Goal: Find specific page/section: Find specific page/section

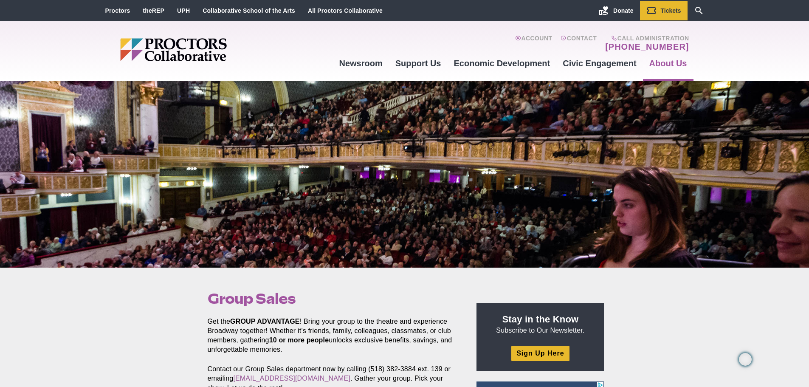
click at [168, 47] on img "Main site navigation and header" at bounding box center [206, 49] width 172 height 23
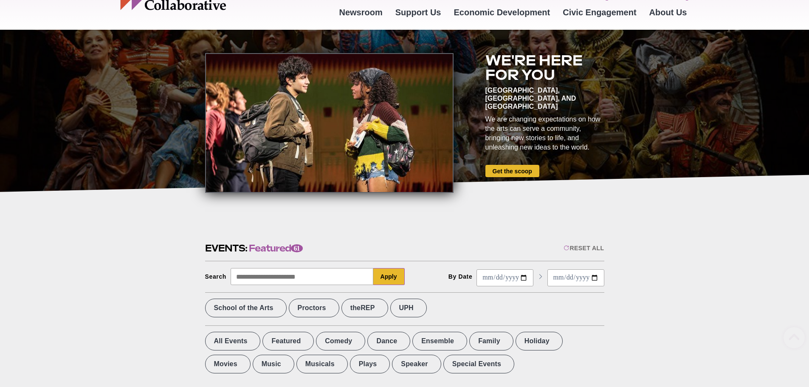
scroll to position [170, 0]
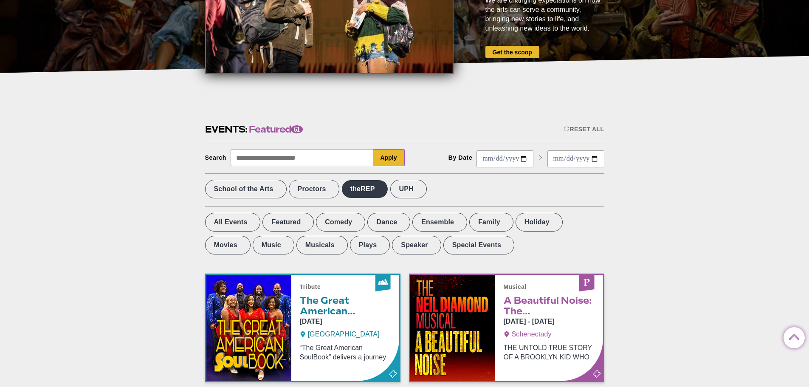
click at [377, 189] on label "theREP" at bounding box center [365, 189] width 47 height 19
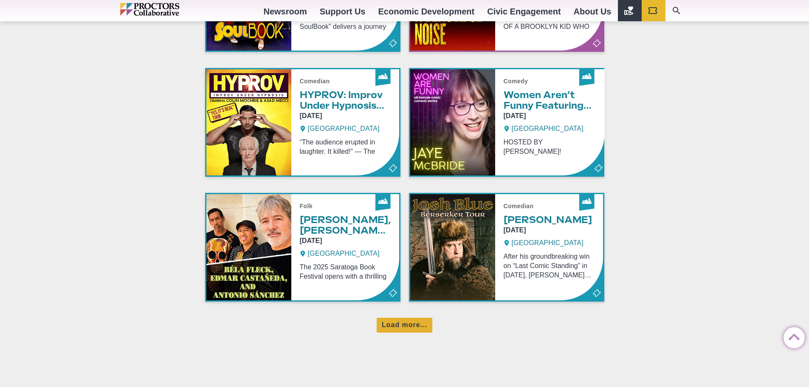
scroll to position [510, 0]
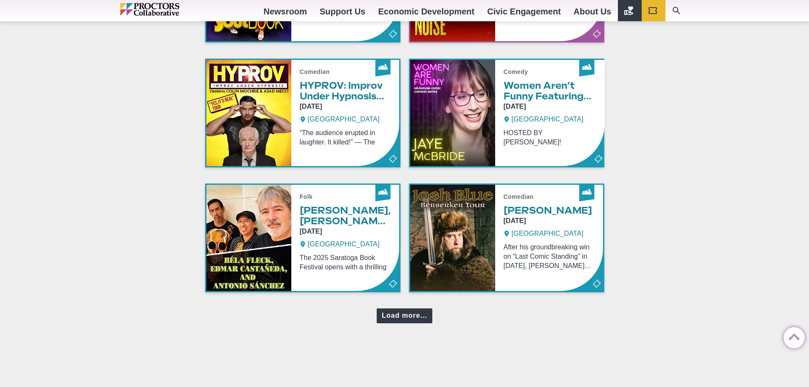
click at [398, 309] on div "Load more..." at bounding box center [405, 315] width 56 height 15
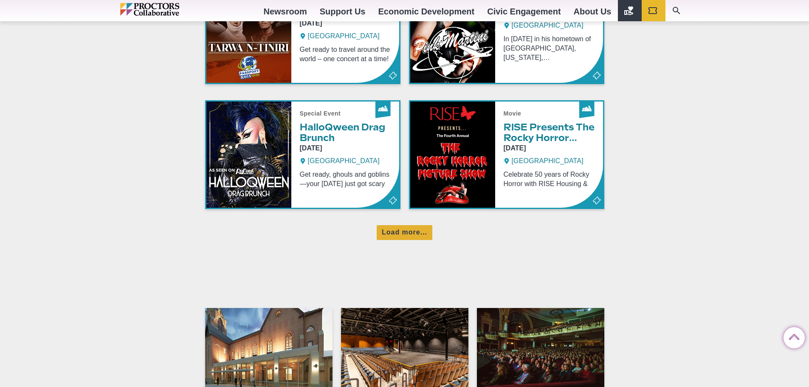
scroll to position [1105, 0]
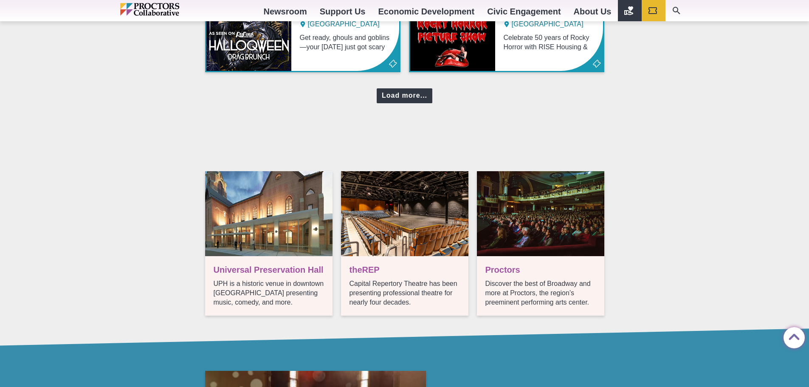
click at [397, 94] on div "Load more..." at bounding box center [405, 95] width 56 height 15
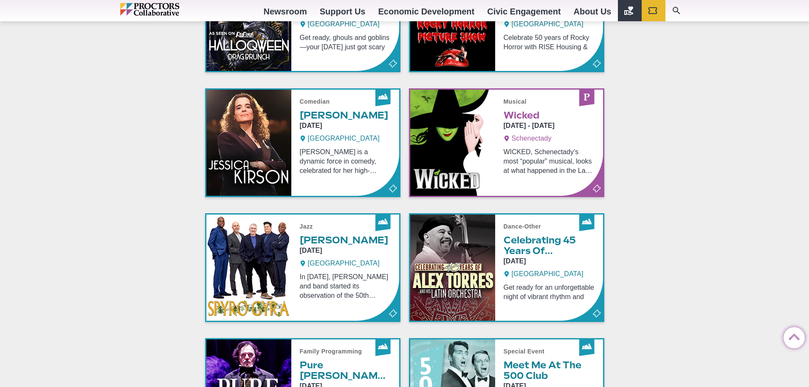
scroll to position [1359, 0]
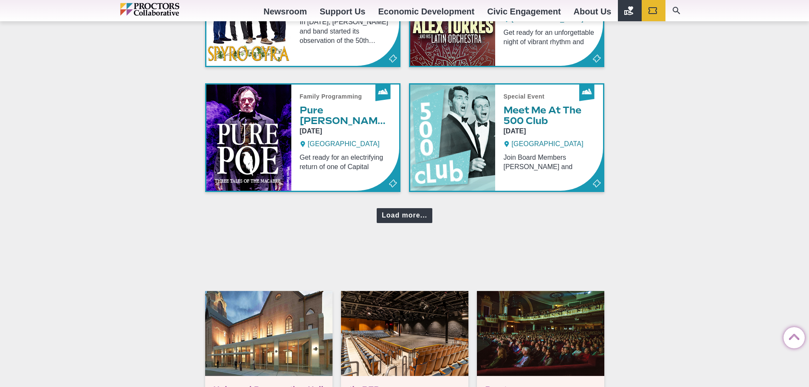
click at [403, 212] on div "Load more..." at bounding box center [405, 215] width 56 height 15
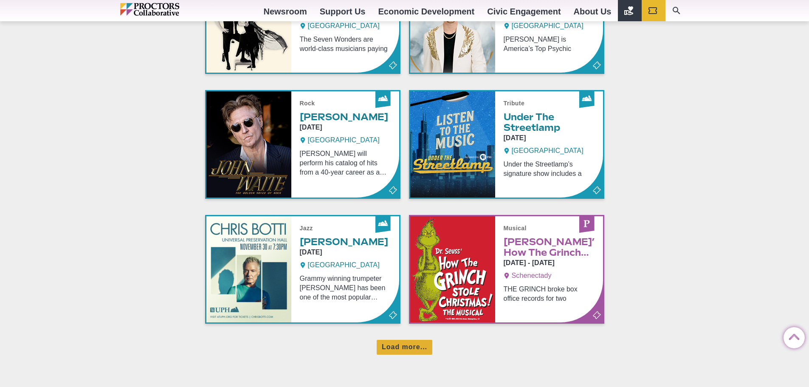
scroll to position [1614, 0]
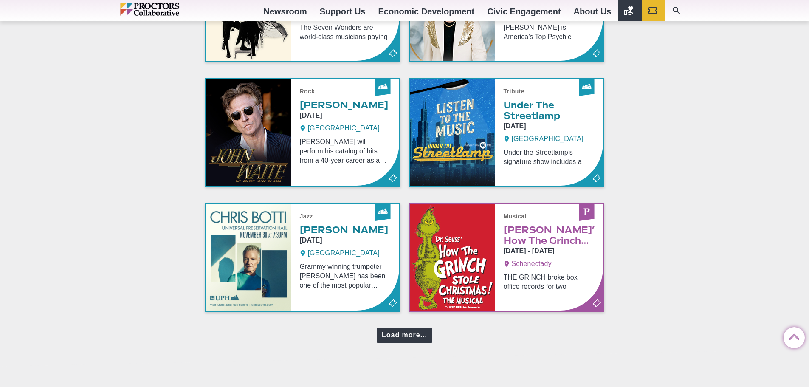
click at [401, 333] on div "Load more..." at bounding box center [405, 335] width 56 height 15
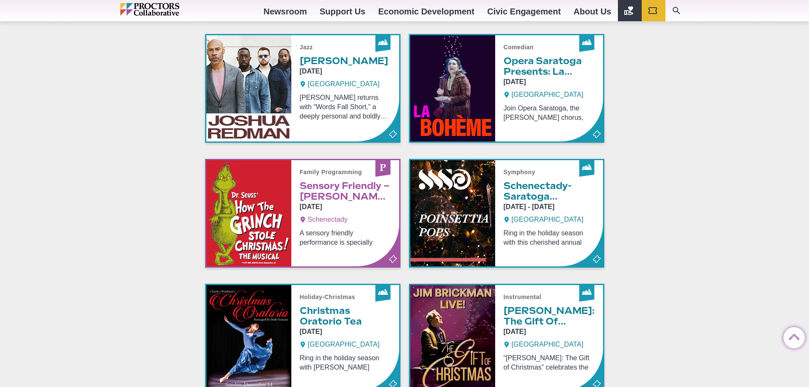
scroll to position [2039, 0]
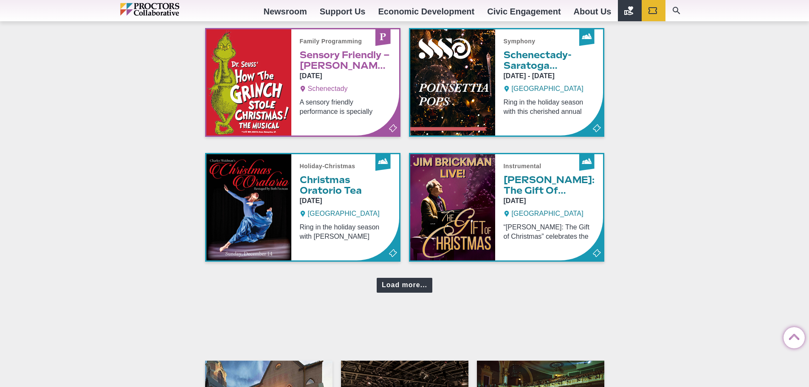
click at [396, 290] on div "Load more..." at bounding box center [405, 285] width 56 height 15
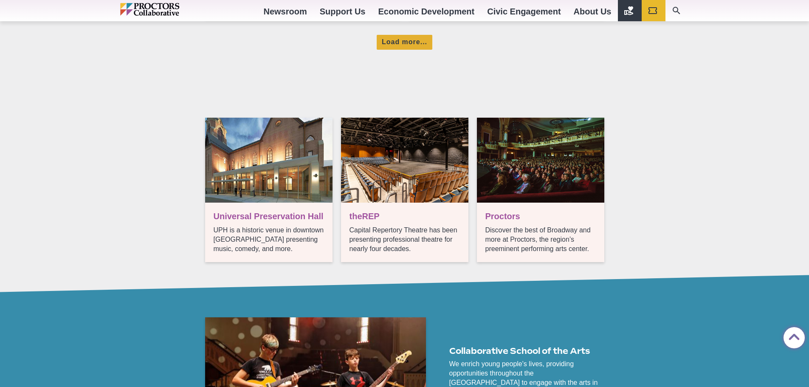
scroll to position [2549, 0]
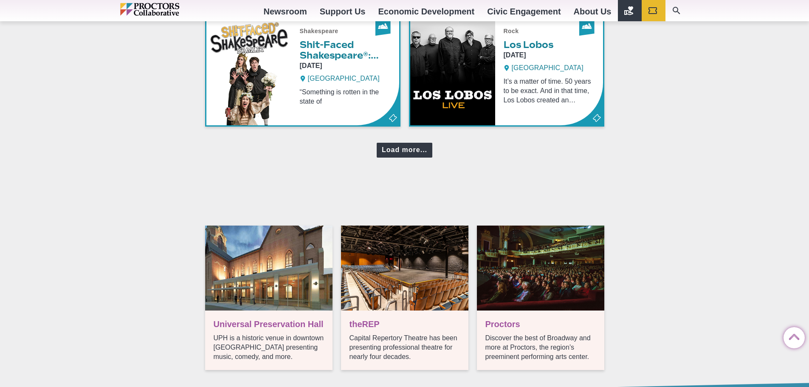
click at [408, 146] on div "Load more..." at bounding box center [405, 150] width 56 height 15
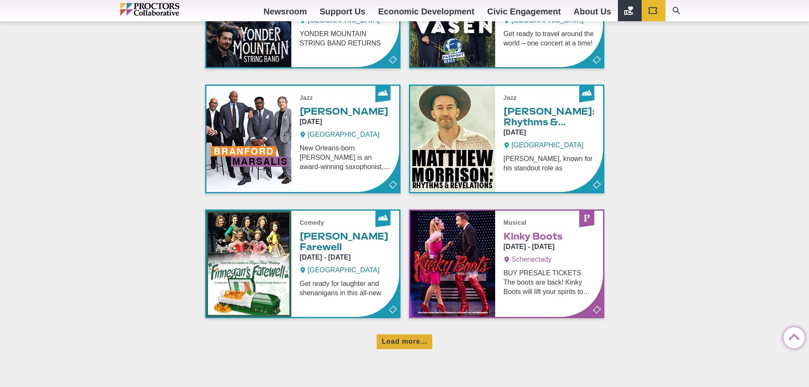
scroll to position [2719, 0]
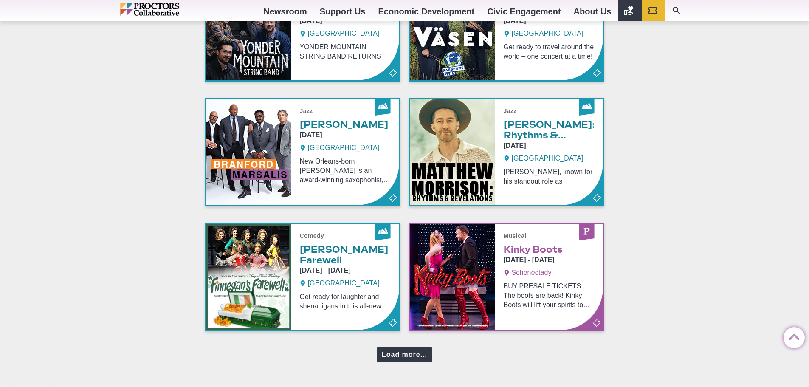
click at [407, 352] on div "Load more..." at bounding box center [405, 355] width 56 height 15
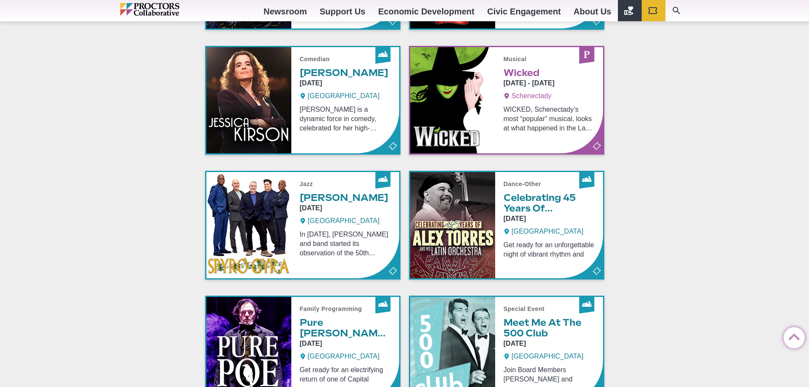
scroll to position [935, 0]
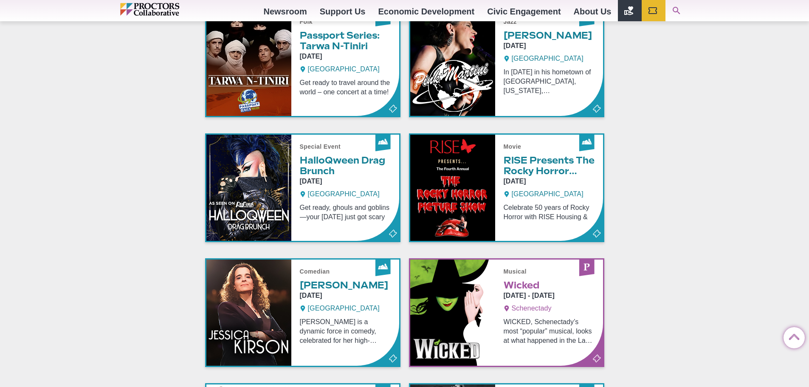
click at [680, 8] on icon "Search" at bounding box center [677, 11] width 10 height 10
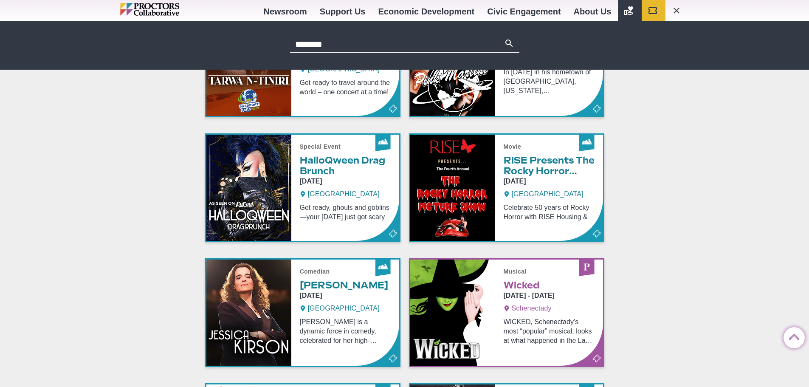
type input "********"
click at [504, 38] on button "Search" at bounding box center [509, 44] width 10 height 12
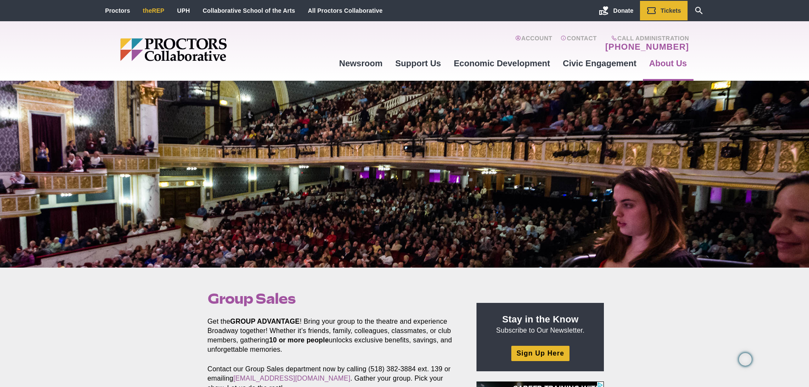
click at [150, 11] on link "theREP" at bounding box center [154, 10] width 22 height 7
